Goal: Task Accomplishment & Management: Manage account settings

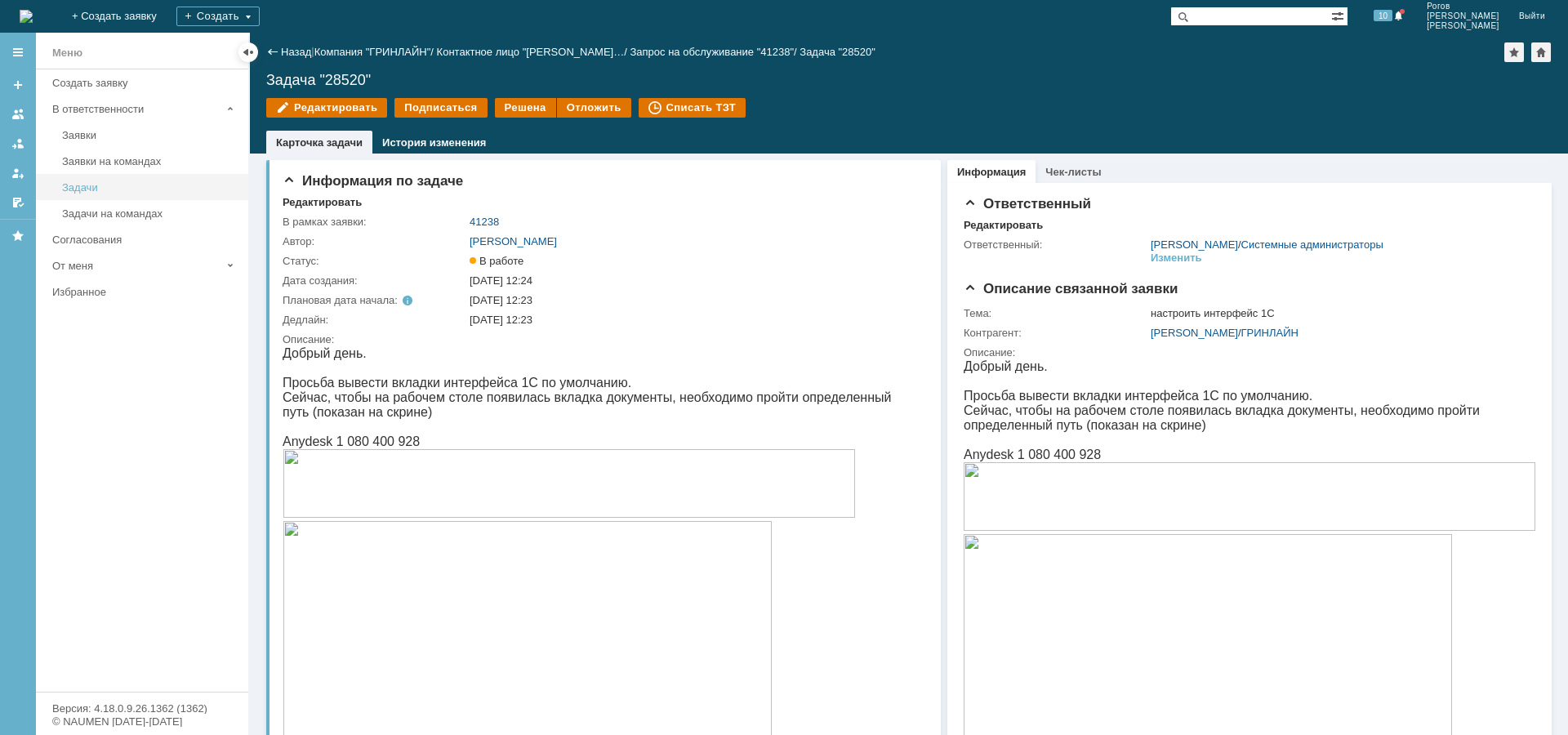
click at [72, 181] on link "Задачи" at bounding box center [150, 187] width 190 height 25
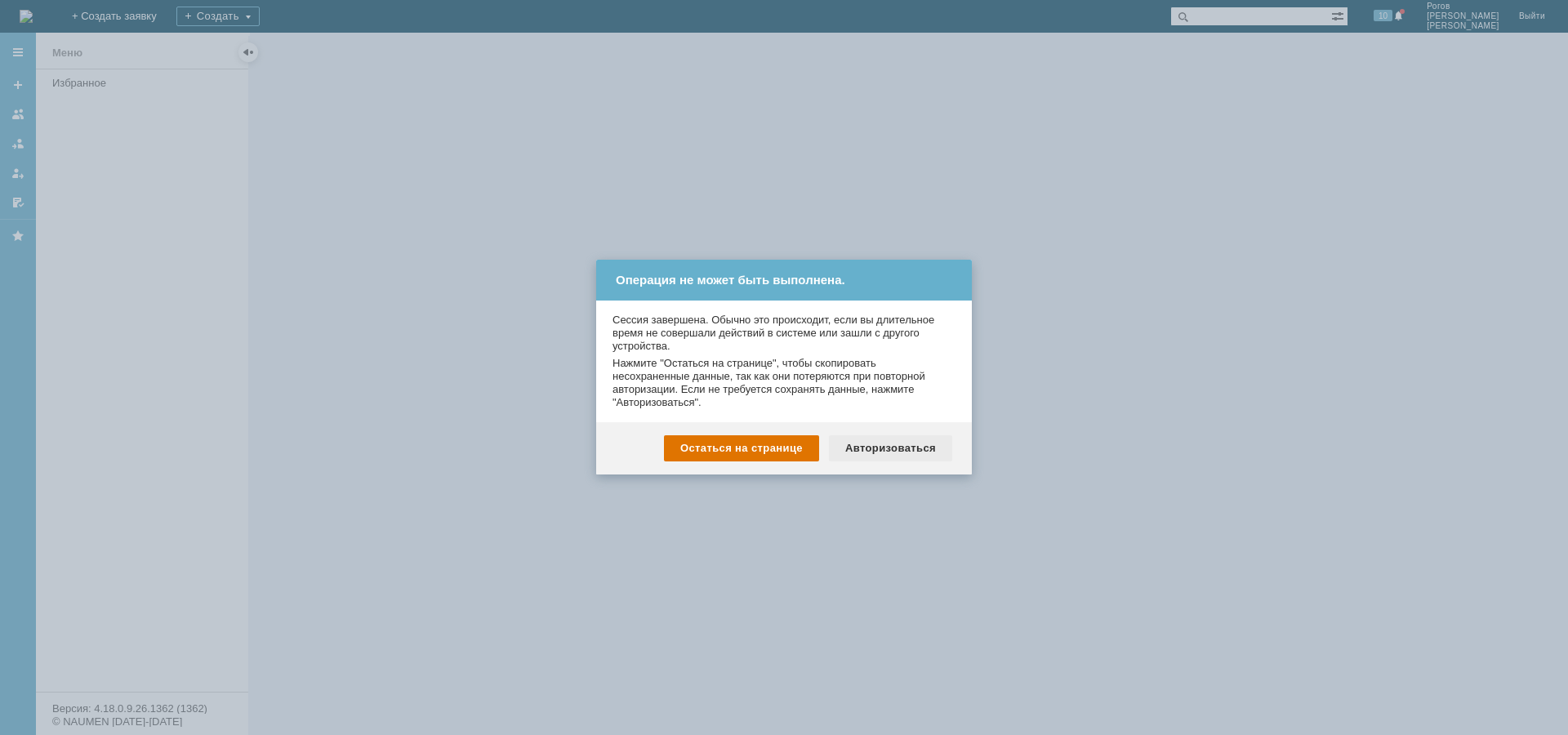
click at [888, 460] on div "Остаться на странице Авторизоваться" at bounding box center [784, 448] width 376 height 52
click at [889, 455] on div "Авторизоваться" at bounding box center [890, 448] width 123 height 26
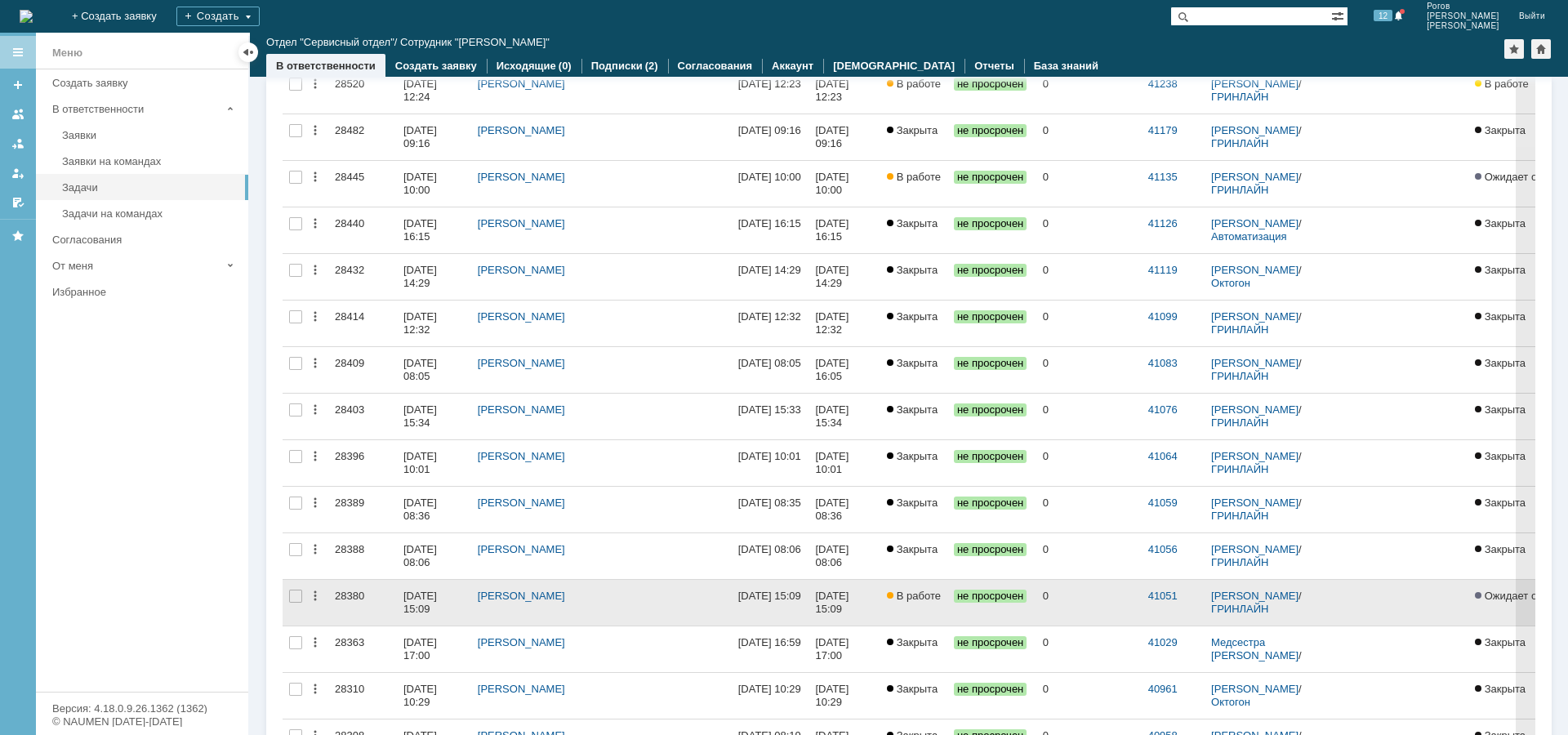
click at [349, 595] on div "28380" at bounding box center [363, 596] width 56 height 13
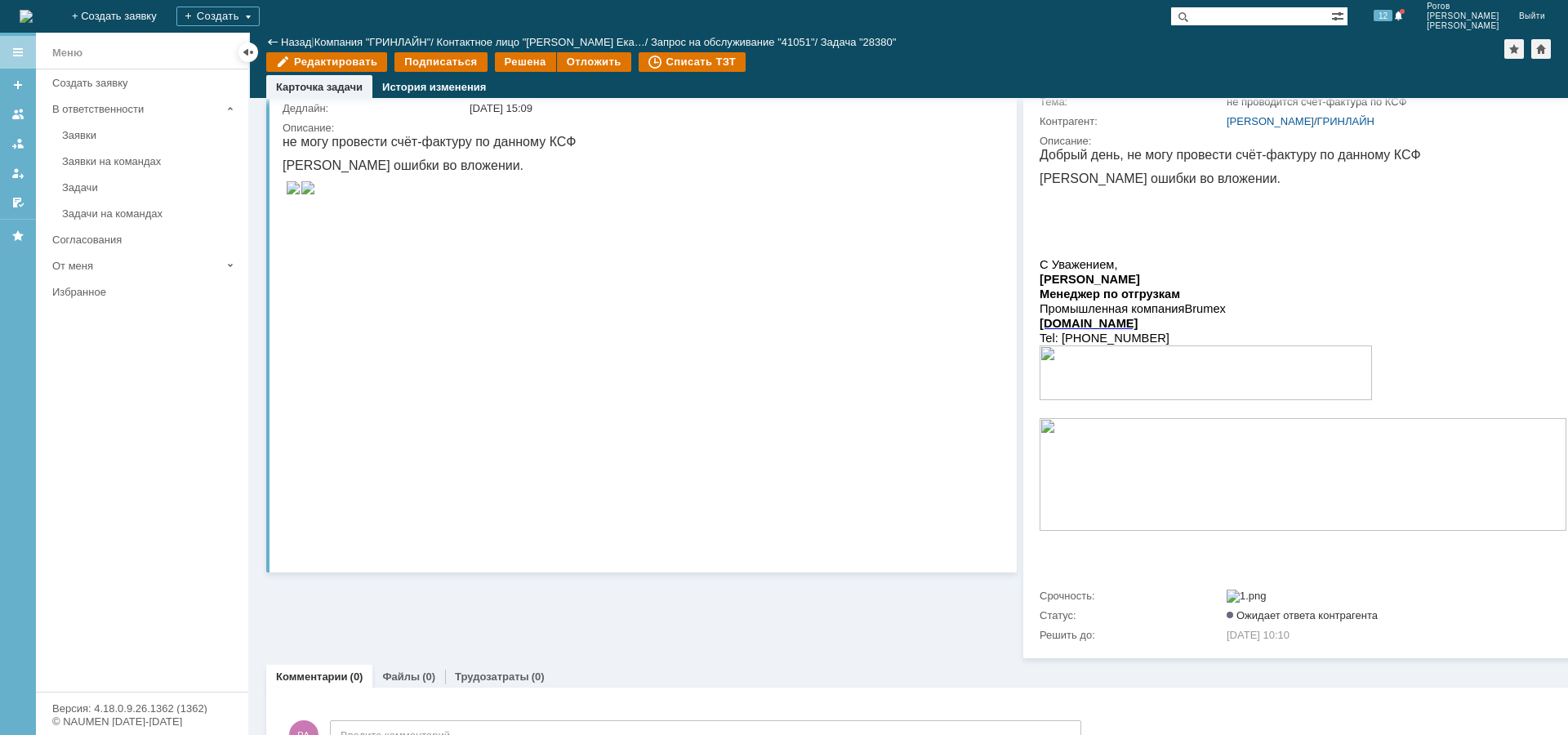
scroll to position [163, 0]
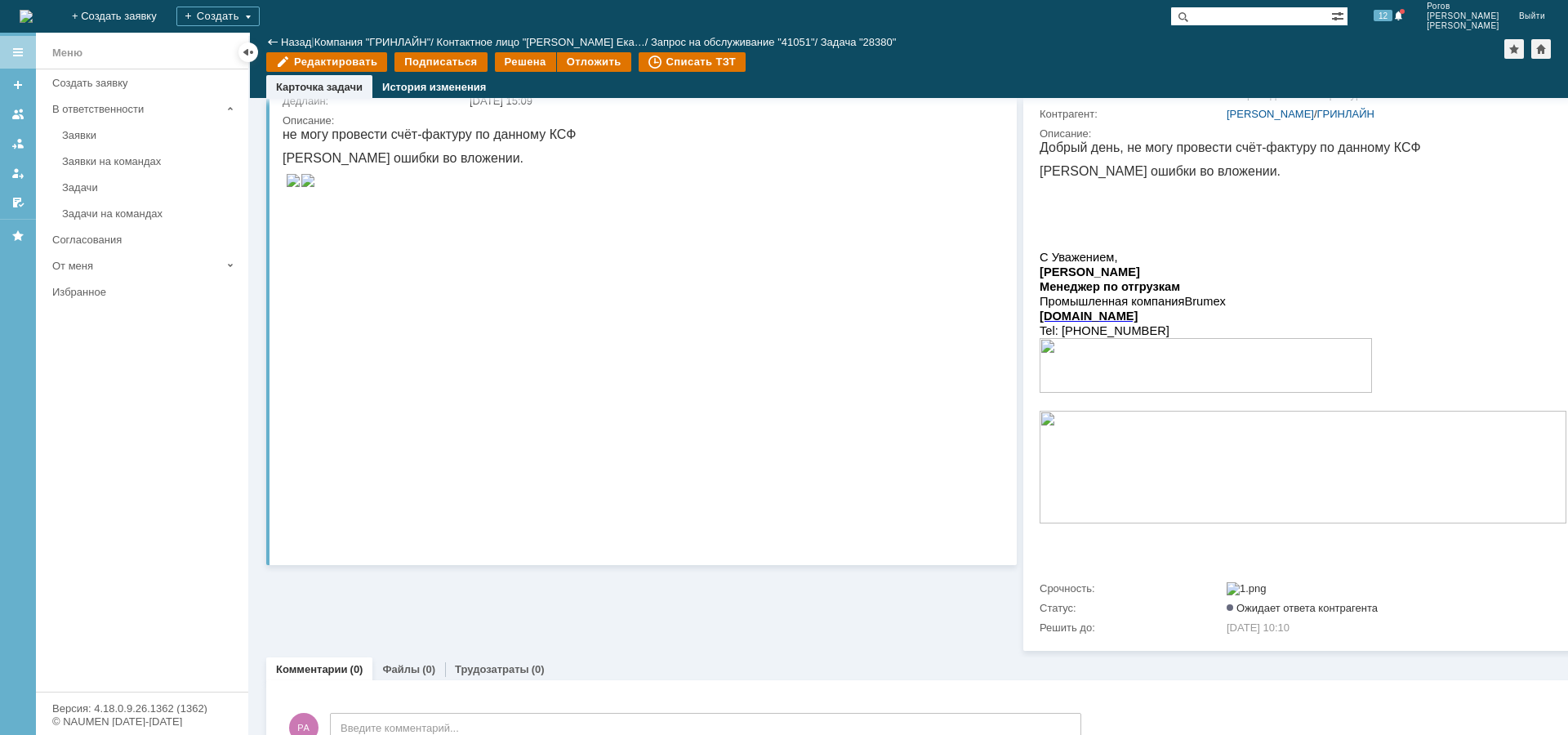
click at [316, 187] on img at bounding box center [308, 181] width 15 height 13
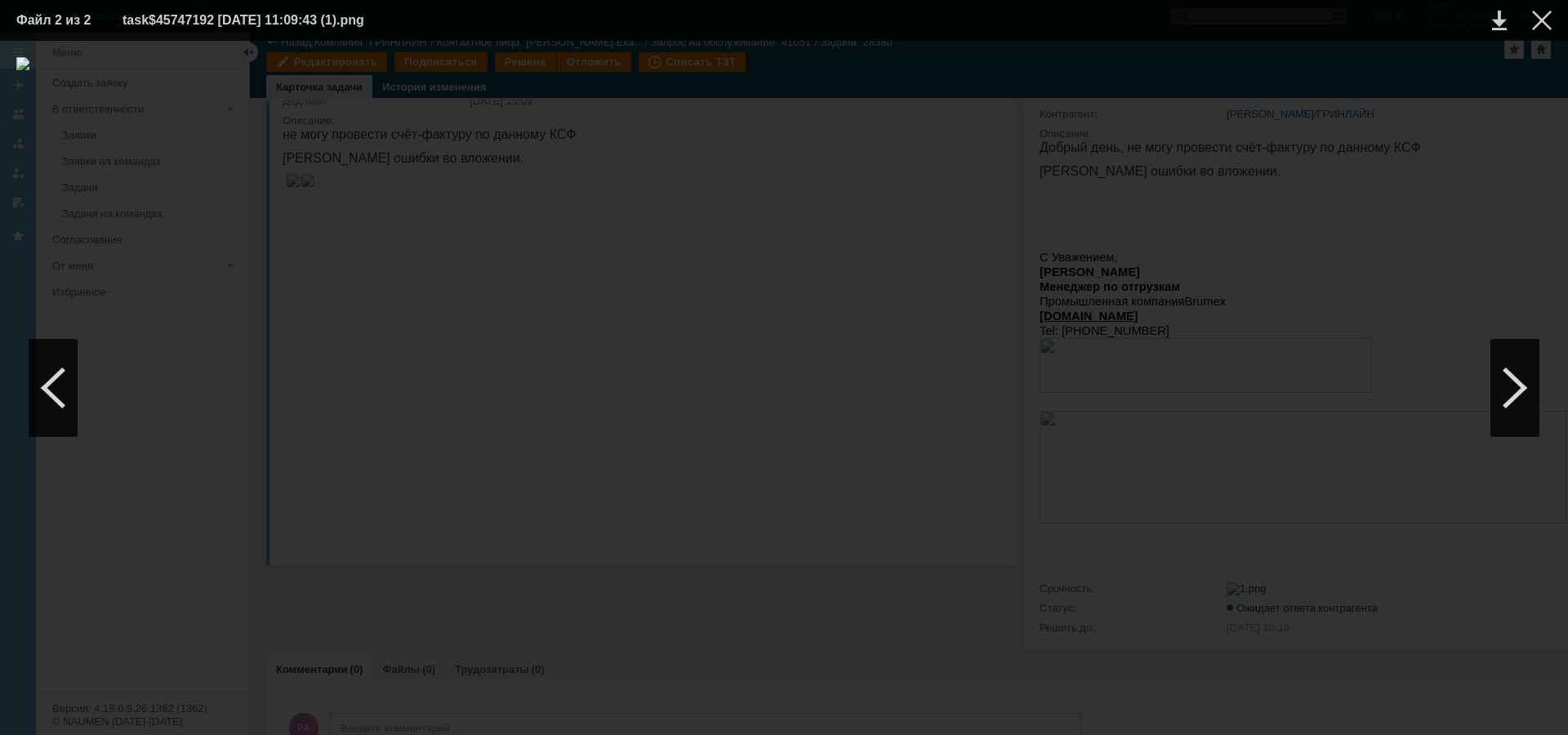
drag, startPoint x: 1236, startPoint y: 229, endPoint x: 1399, endPoint y: 90, distance: 214.2
click at [1241, 219] on div at bounding box center [784, 388] width 1536 height 662
click at [1543, 22] on div at bounding box center [1541, 19] width 19 height 19
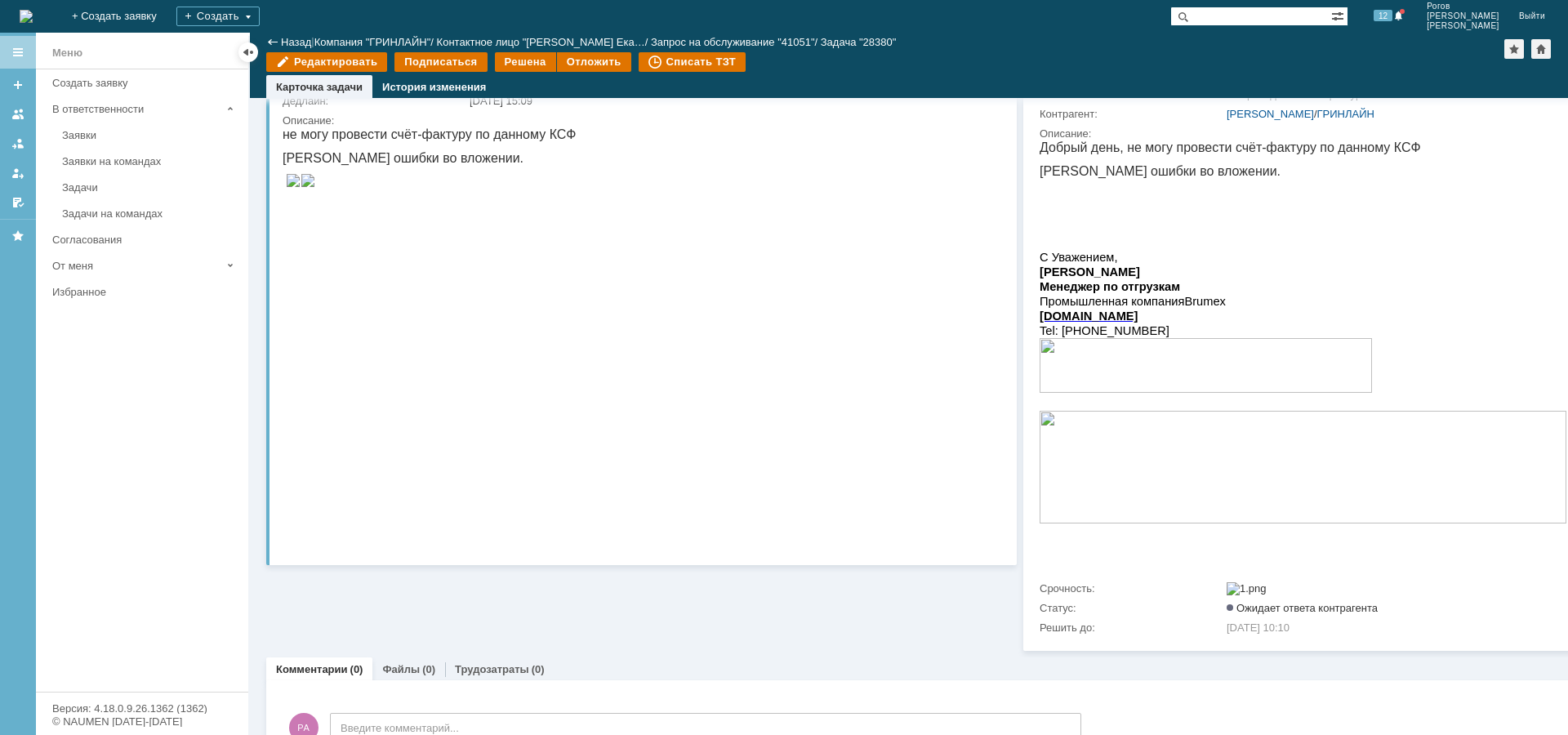
scroll to position [34, 0]
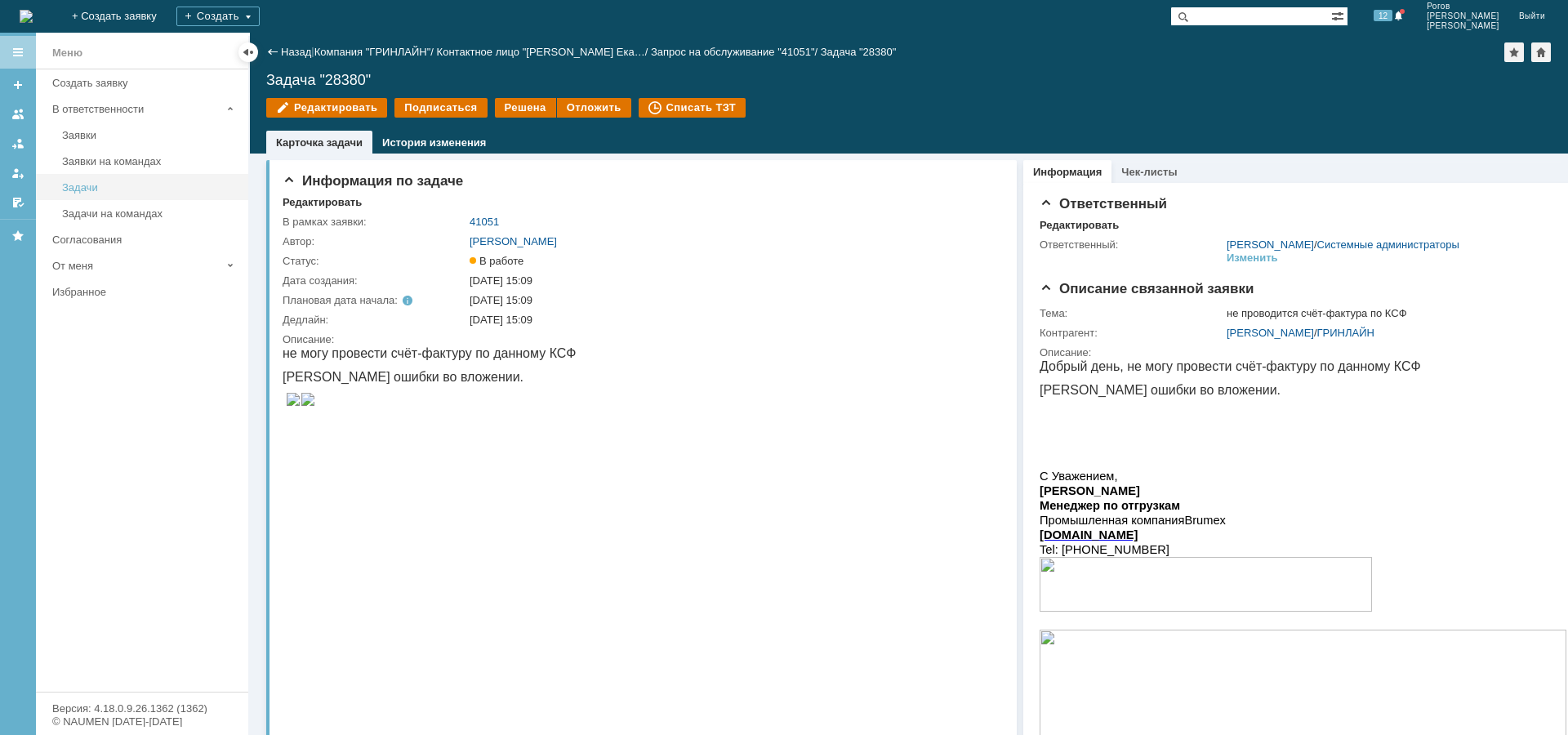
click at [80, 187] on div "Задачи" at bounding box center [150, 187] width 177 height 12
